Goal: Transaction & Acquisition: Purchase product/service

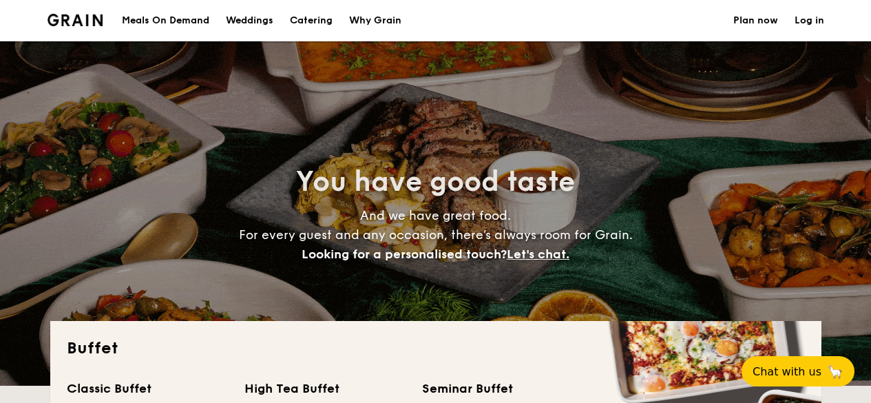
select select
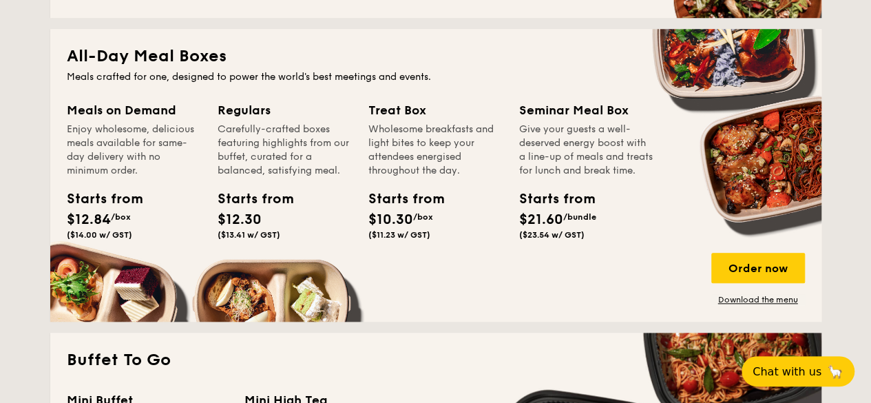
scroll to position [596, 0]
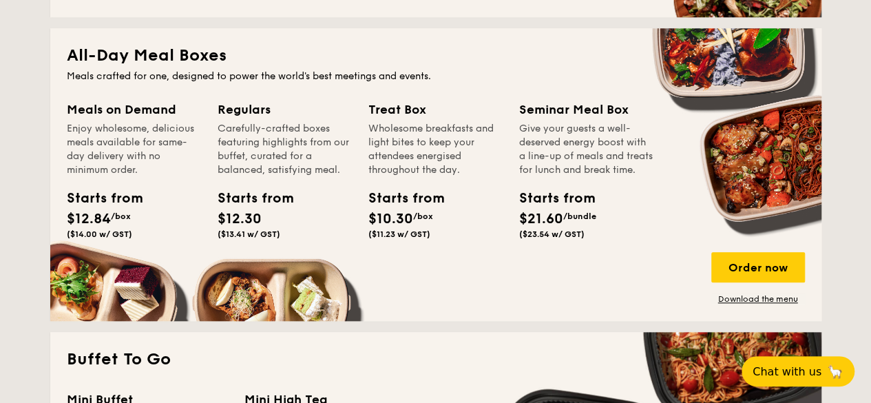
click at [116, 126] on div "Enjoy wholesome, delicious meals available for same-day delivery with no minimu…" at bounding box center [134, 149] width 134 height 55
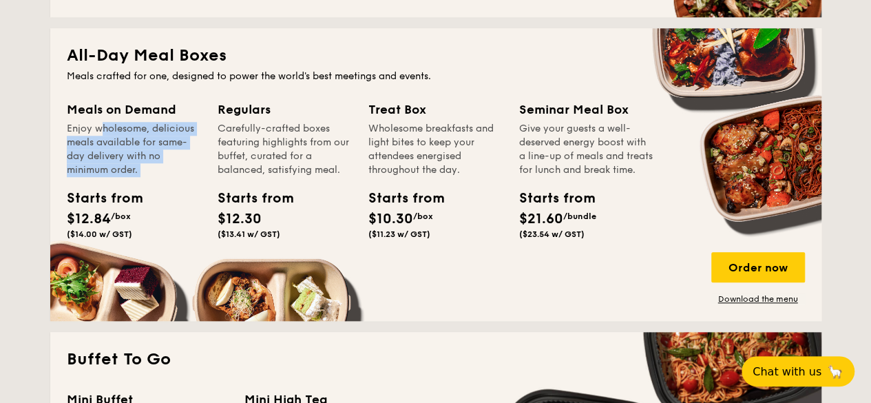
click at [116, 126] on div "Enjoy wholesome, delicious meals available for same-day delivery with no minimu…" at bounding box center [134, 149] width 134 height 55
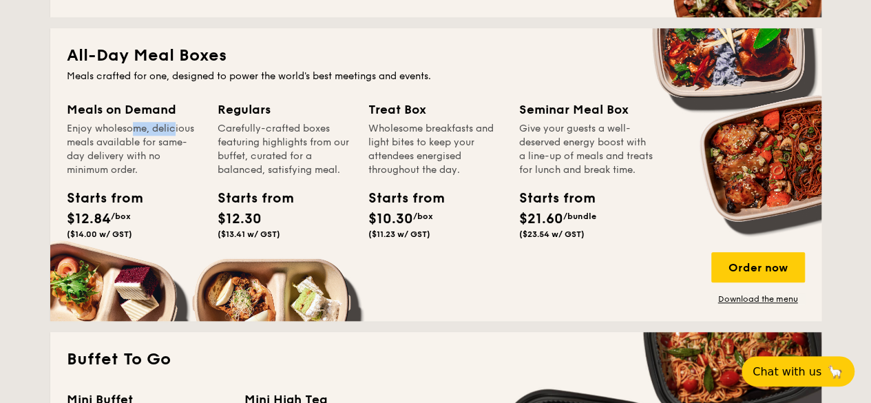
click at [116, 126] on div "Enjoy wholesome, delicious meals available for same-day delivery with no minimu…" at bounding box center [134, 149] width 134 height 55
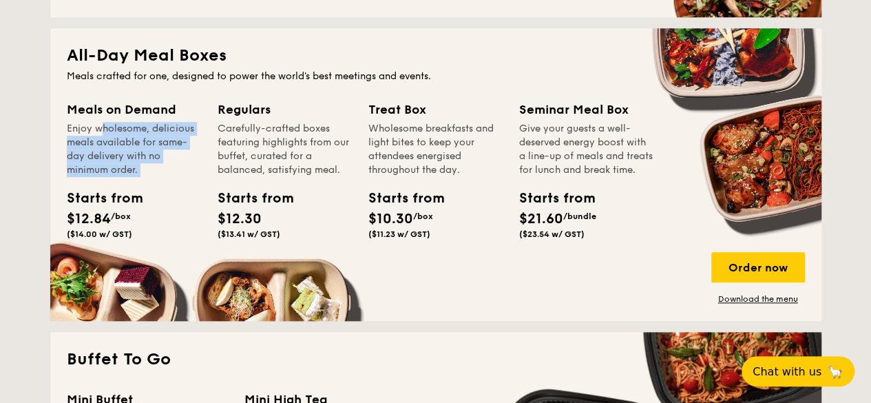
click at [116, 126] on div "Enjoy wholesome, delicious meals available for same-day delivery with no minimu…" at bounding box center [134, 149] width 134 height 55
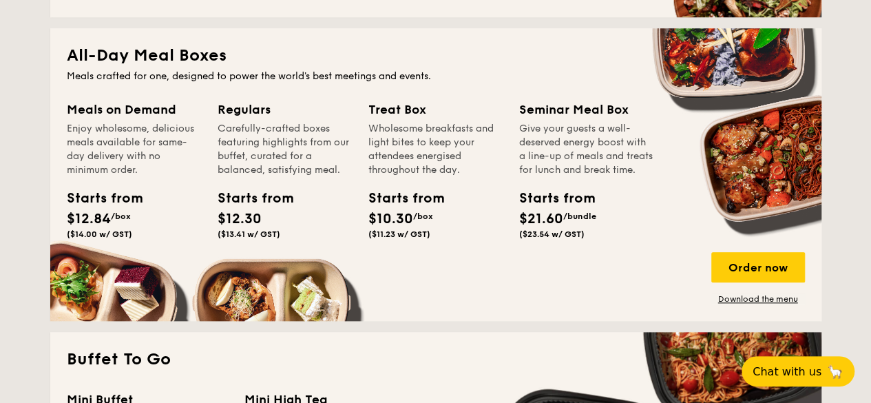
click at [224, 123] on div "Carefully-crafted boxes featuring highlights from our buffet, curated for a bal…" at bounding box center [284, 149] width 134 height 55
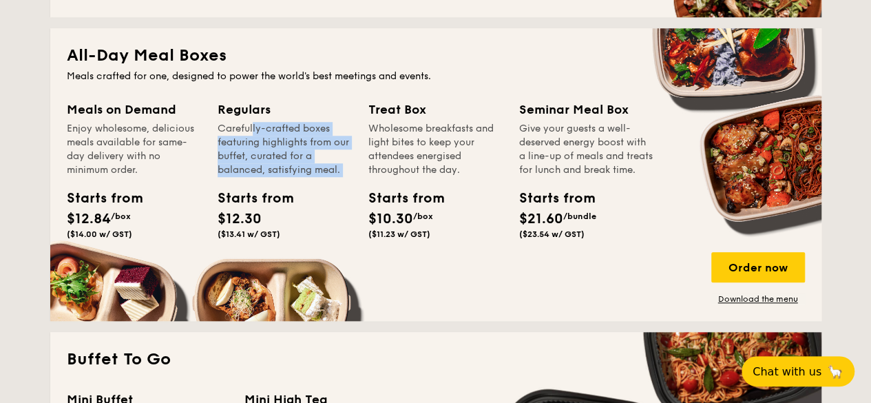
click at [224, 123] on div "Carefully-crafted boxes featuring highlights from our buffet, curated for a bal…" at bounding box center [284, 149] width 134 height 55
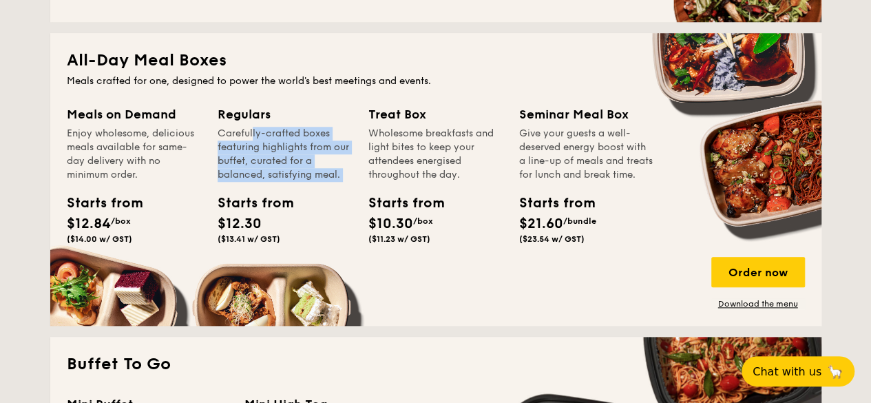
scroll to position [591, 0]
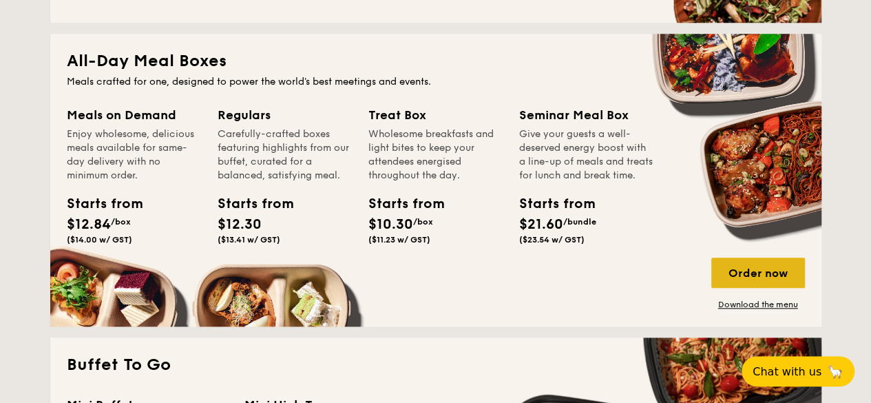
click at [758, 285] on div "Order now" at bounding box center [758, 272] width 94 height 30
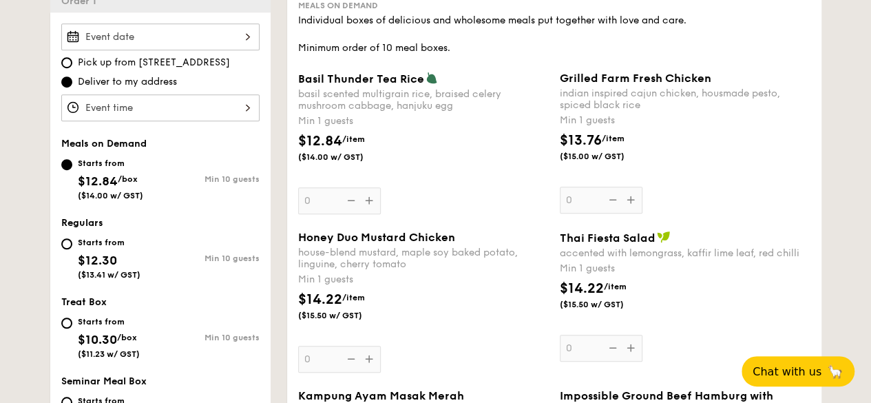
scroll to position [401, 0]
click at [217, 308] on div "Treat Box Starts from $10.30 /box ($11.23 w/ GST) Min 10 guests" at bounding box center [160, 335] width 198 height 76
click at [76, 253] on div "Starts from $12.30 ($13.41 w/ GST)" at bounding box center [110, 257] width 99 height 45
click at [72, 250] on input "Starts from $12.30 ($13.41 w/ GST) Min 10 guests" at bounding box center [66, 244] width 11 height 11
radio input "true"
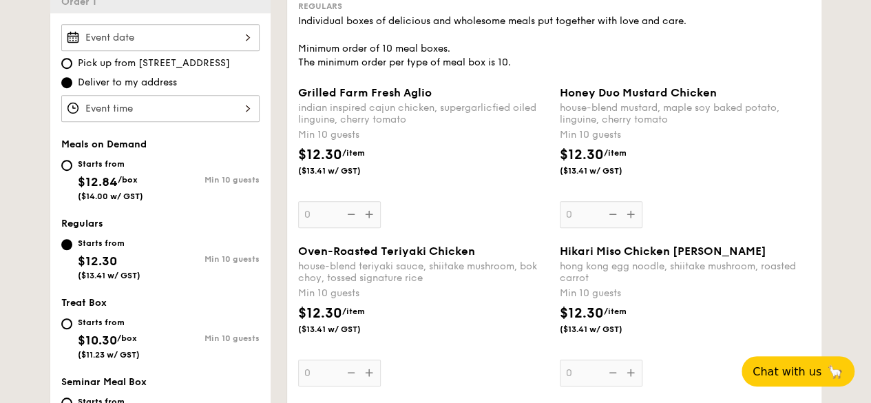
click at [90, 169] on div "Starts from $12.84 /box ($14.00 w/ GST)" at bounding box center [110, 178] width 65 height 45
click at [72, 169] on input "Starts from $12.84 /box ($14.00 w/ GST) Min 10 guests" at bounding box center [66, 165] width 11 height 11
radio input "true"
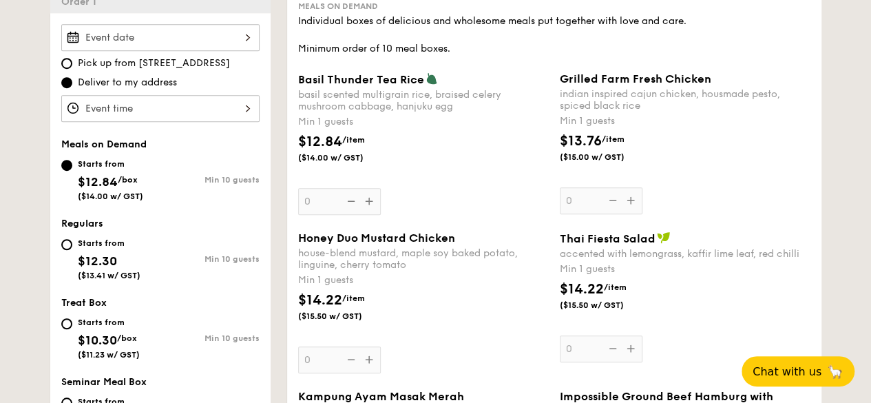
click at [120, 248] on div "Starts from $12.30 ($13.41 w/ GST)" at bounding box center [109, 257] width 63 height 45
click at [72, 248] on input "Starts from $12.30 ($13.41 w/ GST) Min 10 guests" at bounding box center [66, 244] width 11 height 11
radio input "true"
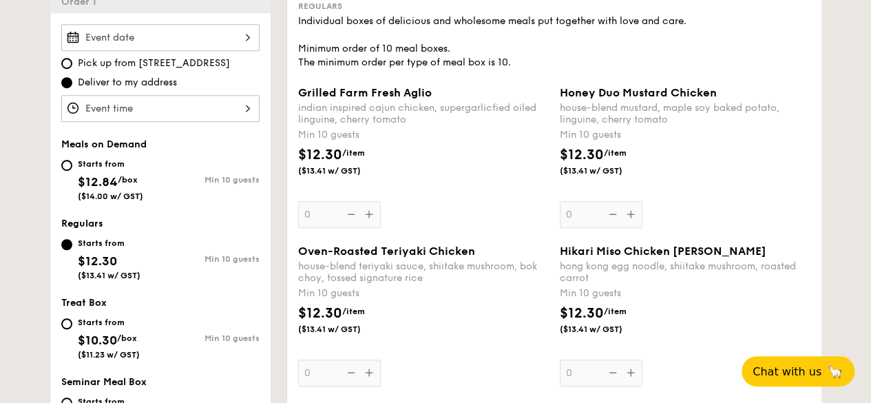
click at [109, 326] on div "Starts from" at bounding box center [109, 322] width 62 height 11
click at [72, 326] on input "Starts from $10.30 /box ($11.23 w/ GST) Min 10 guests" at bounding box center [66, 323] width 11 height 11
radio input "true"
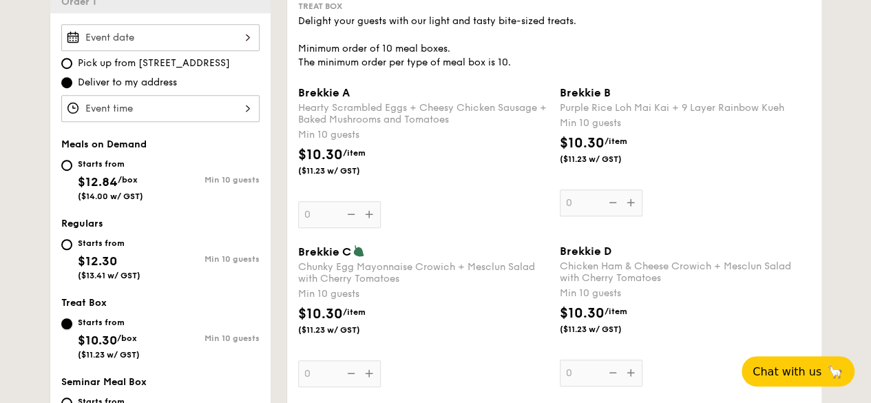
scroll to position [523, 0]
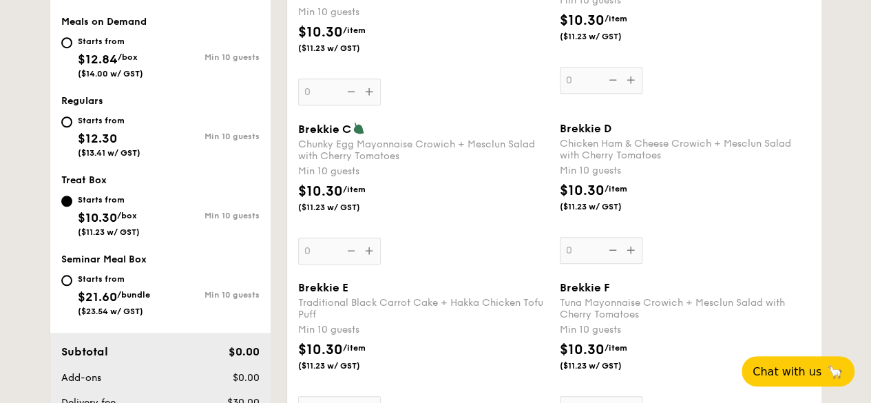
click at [102, 298] on span "$21.60" at bounding box center [97, 296] width 39 height 15
click at [72, 286] on input "Starts from $21.60 /bundle ($23.54 w/ GST) Min 10 guests" at bounding box center [66, 280] width 11 height 11
radio input "true"
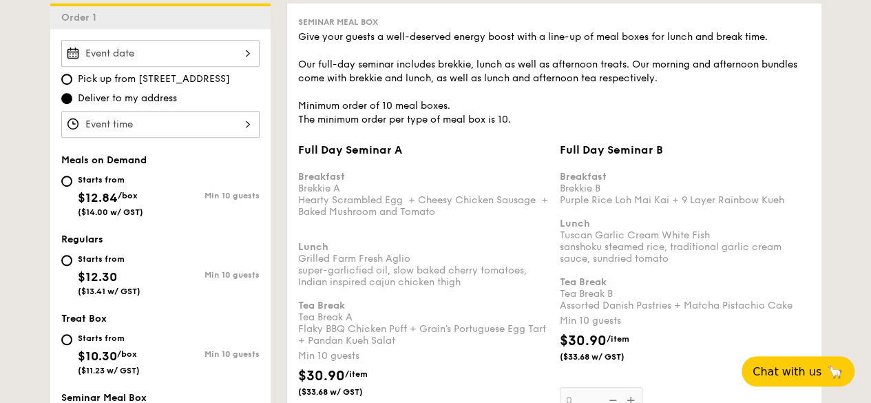
scroll to position [382, 0]
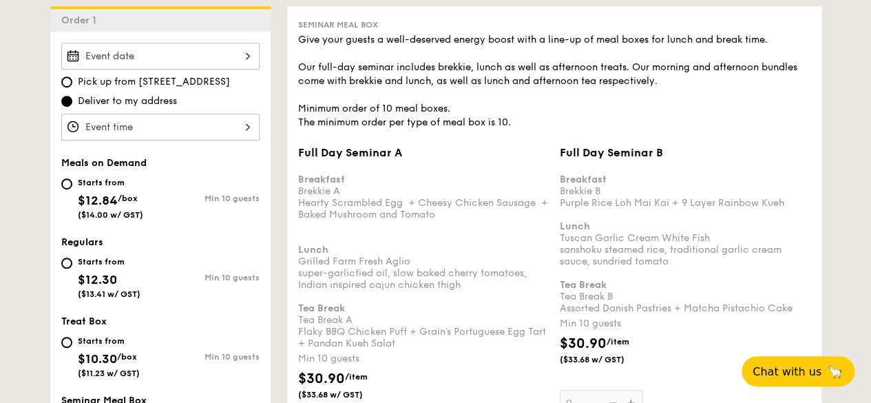
click at [114, 256] on div "Starts from" at bounding box center [109, 261] width 63 height 11
click at [72, 257] on input "Starts from $12.30 ($13.41 w/ GST) Min 10 guests" at bounding box center [66, 262] width 11 height 11
radio input "true"
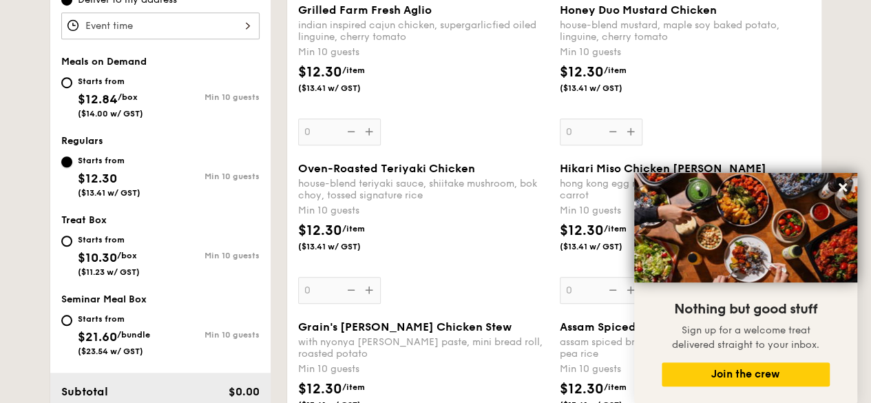
scroll to position [484, 0]
